Goal: Navigation & Orientation: Find specific page/section

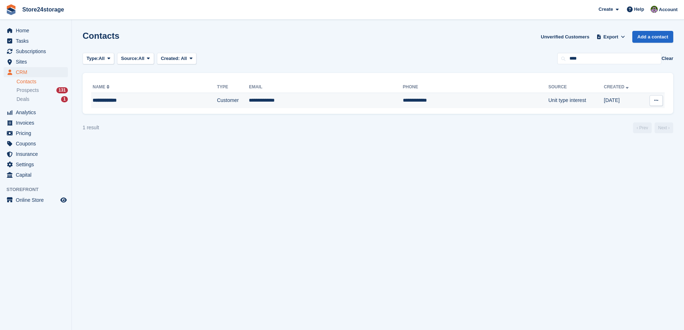
click at [157, 100] on div "**********" at bounding box center [135, 101] width 84 height 8
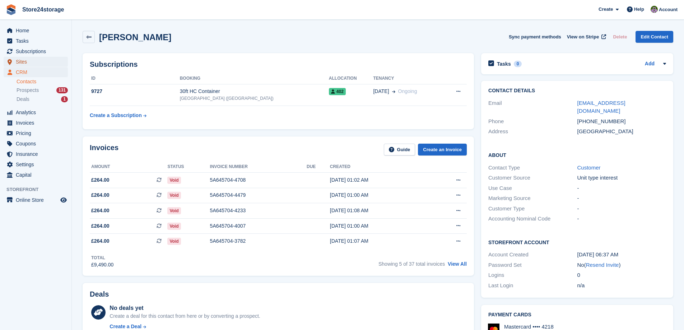
click at [46, 61] on span "Sites" at bounding box center [37, 62] width 43 height 10
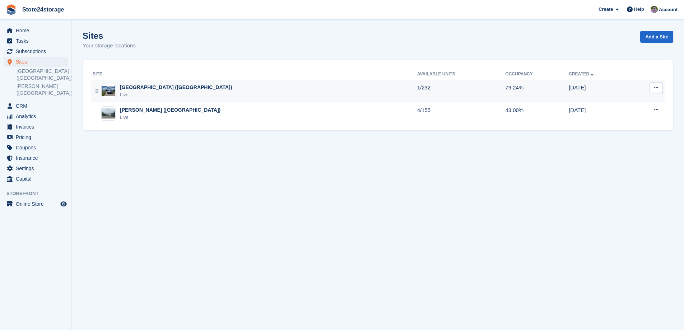
click at [219, 92] on div "Manston Airport (Kent) Live" at bounding box center [255, 91] width 325 height 15
